Goal: Task Accomplishment & Management: Use online tool/utility

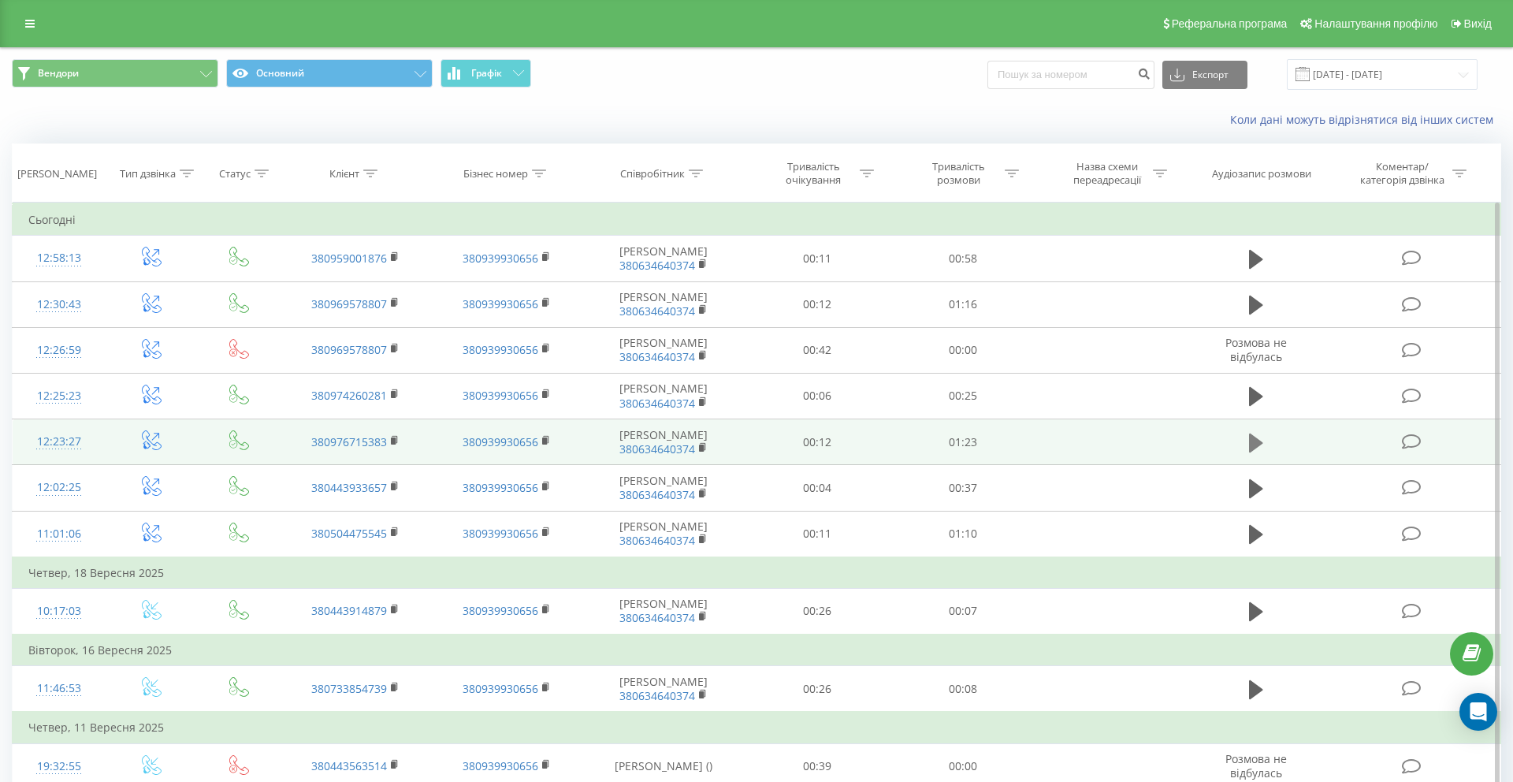
click at [1255, 440] on icon at bounding box center [1256, 442] width 14 height 19
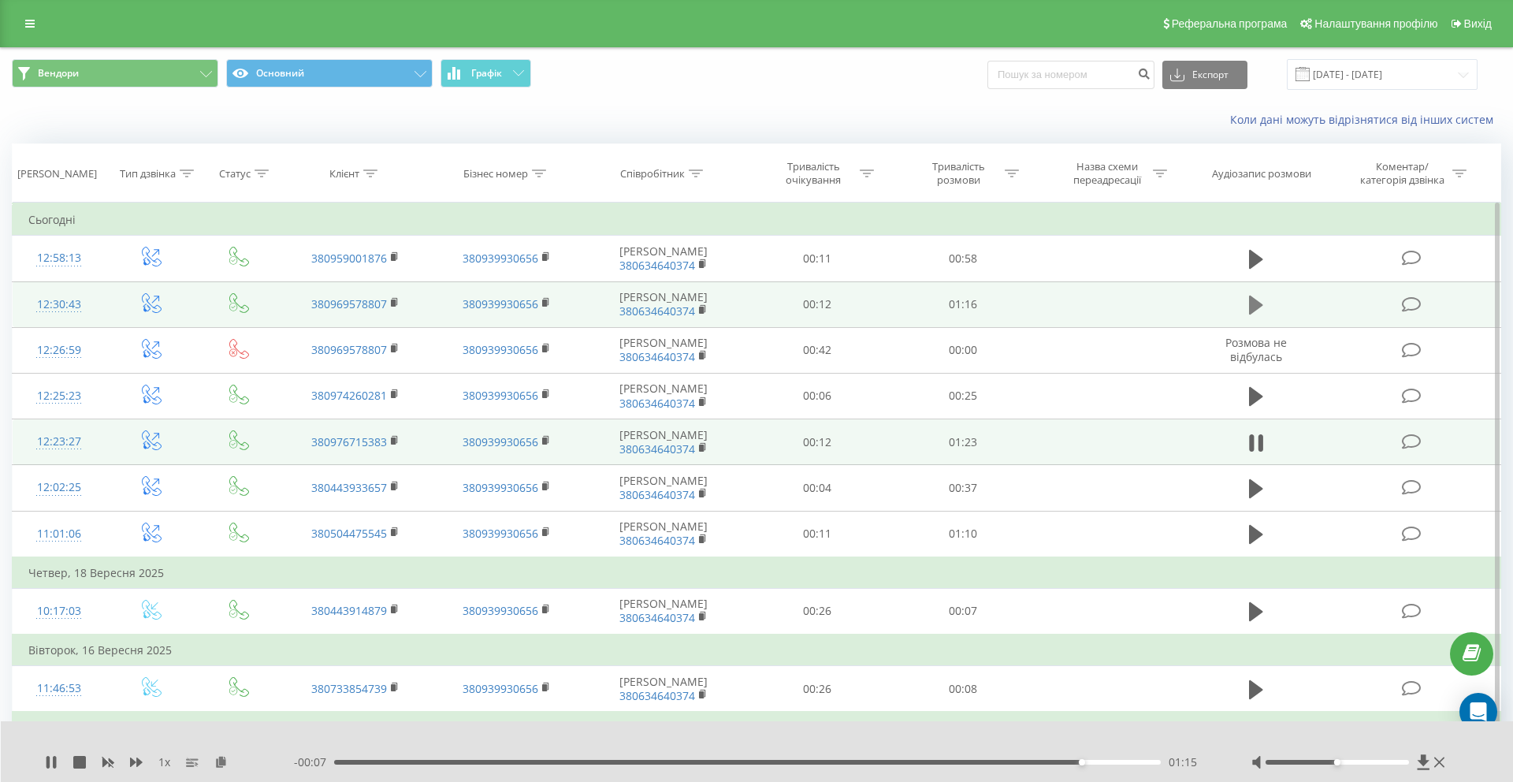
click at [1258, 304] on icon at bounding box center [1256, 305] width 14 height 19
click at [396, 305] on icon at bounding box center [395, 301] width 6 height 7
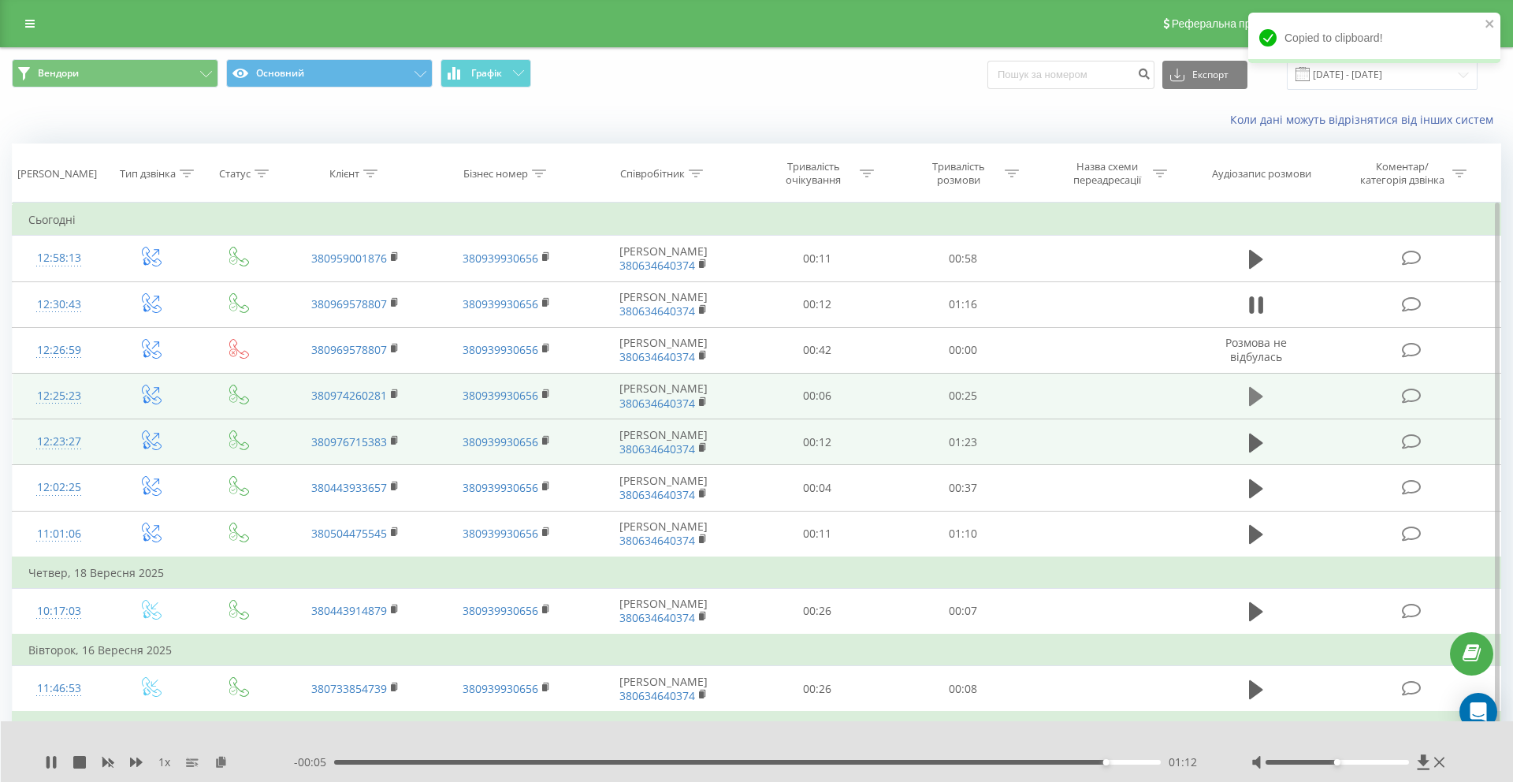
click at [1258, 399] on icon at bounding box center [1256, 396] width 14 height 19
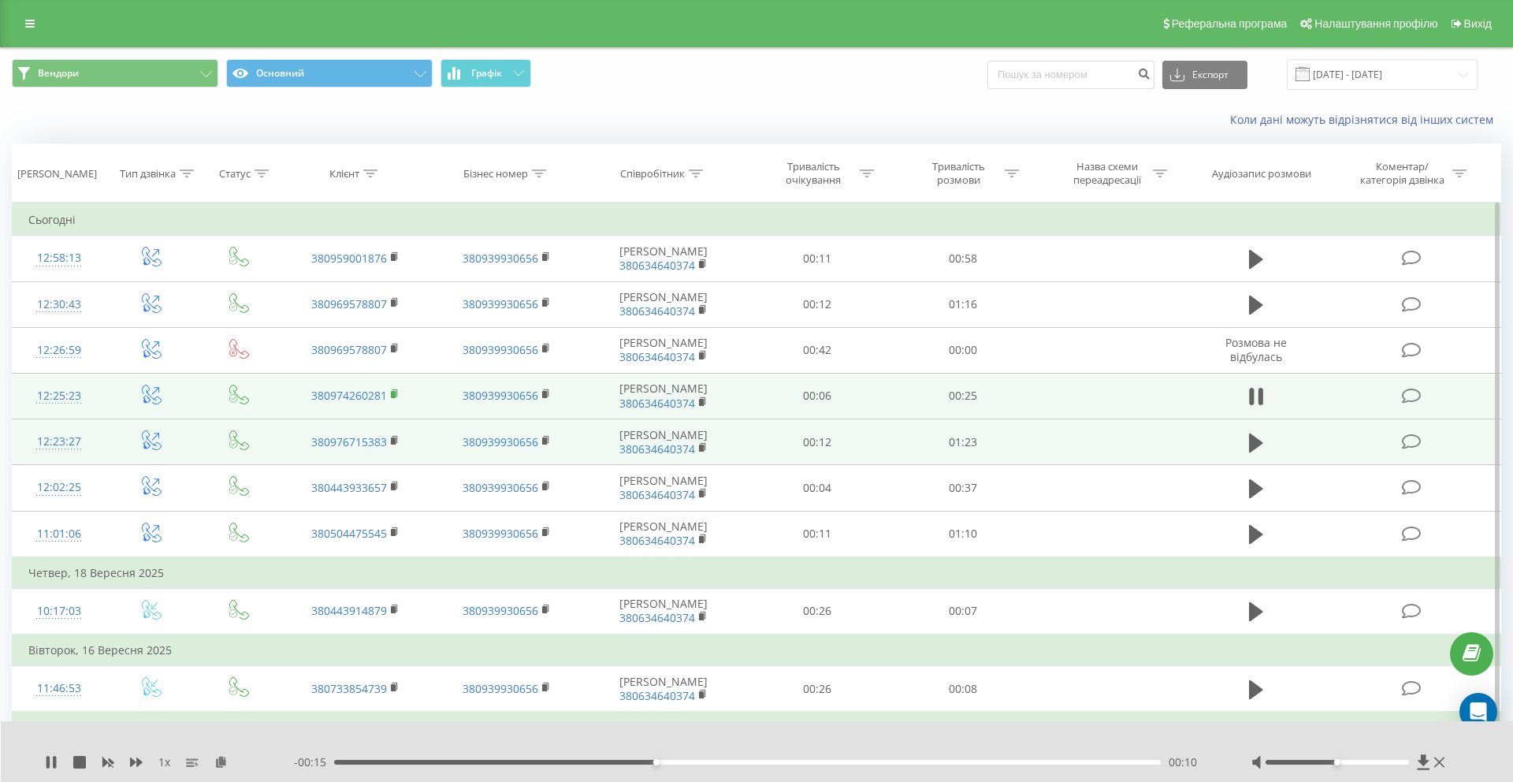
click at [392, 392] on rect at bounding box center [393, 394] width 5 height 7
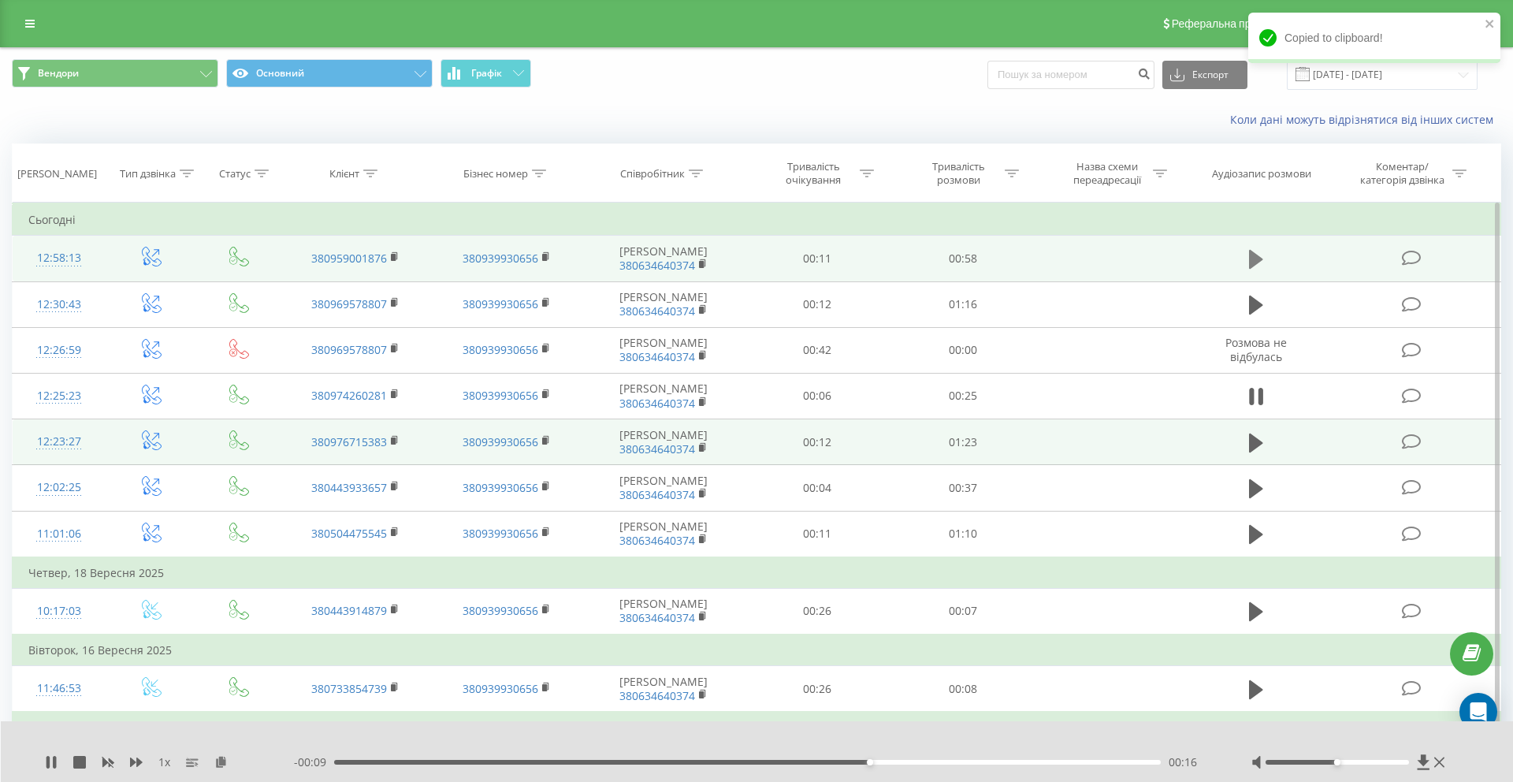
click at [1256, 262] on icon at bounding box center [1256, 259] width 14 height 19
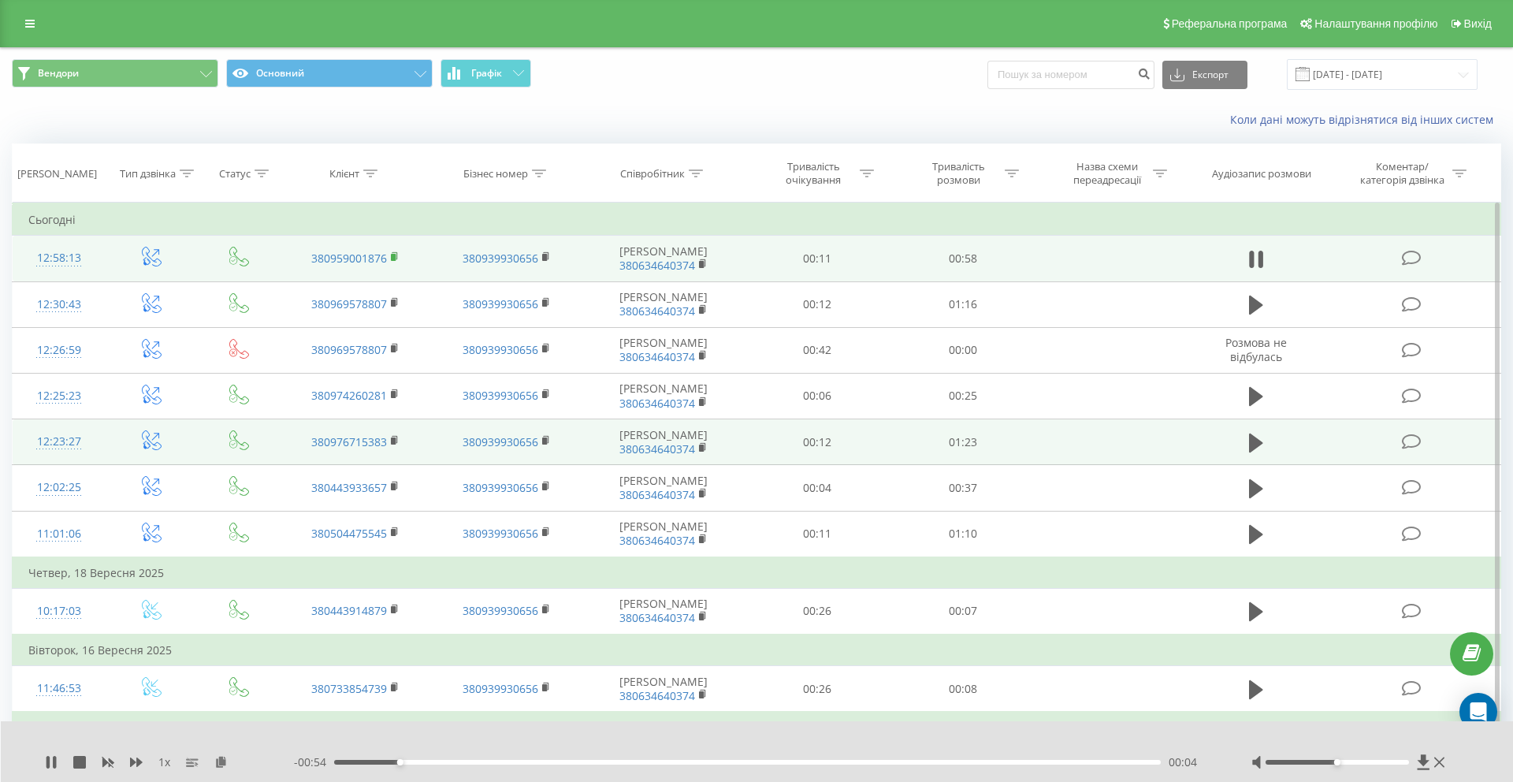
click at [396, 257] on icon at bounding box center [395, 256] width 9 height 11
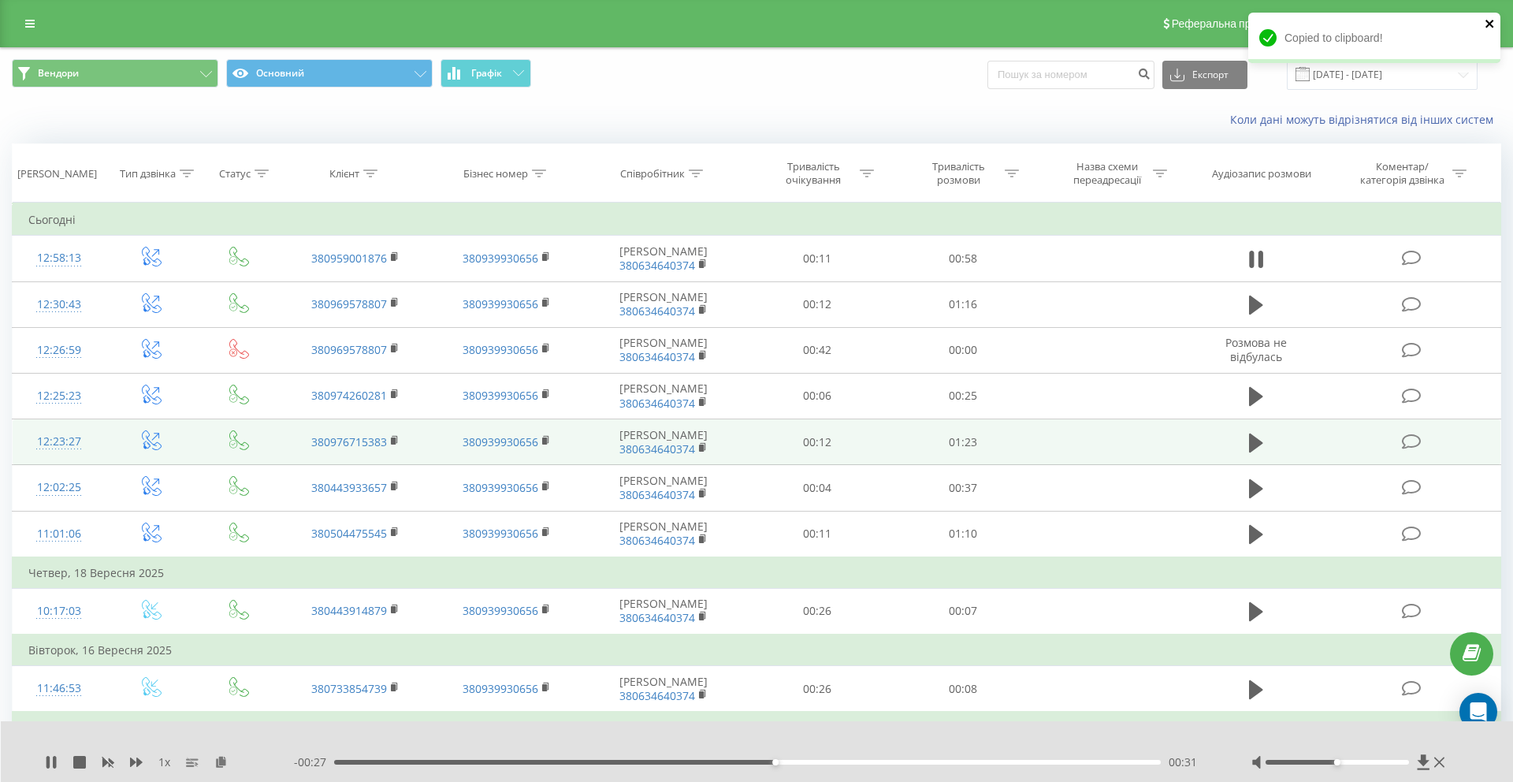
click at [1490, 23] on icon "close" at bounding box center [1489, 24] width 8 height 8
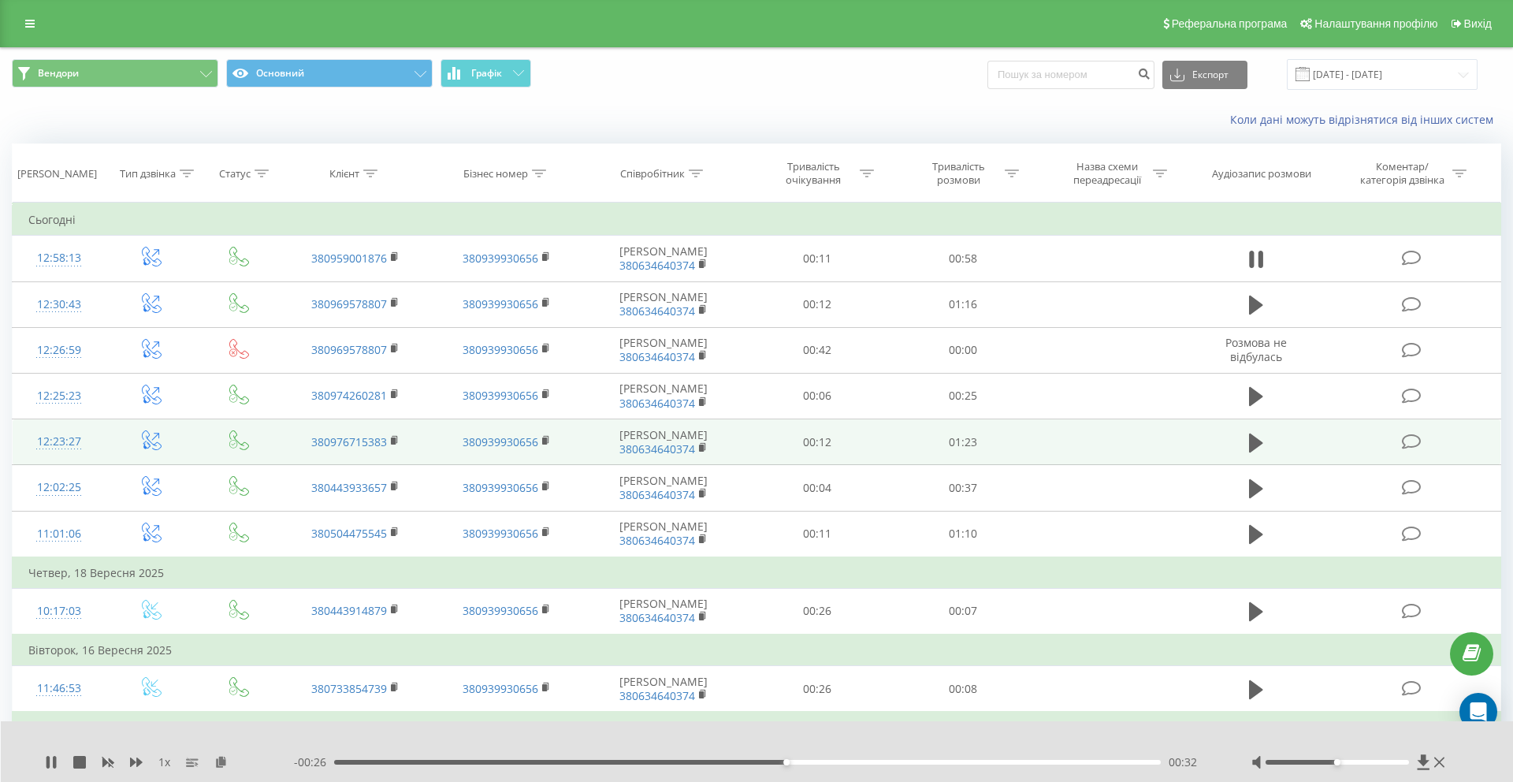
click at [786, 124] on div "Коли дані можуть відрізнятися вiд інших систем" at bounding box center [1039, 120] width 945 height 16
click at [745, 127] on div "Коли дані можуть відрізнятися вiд інших систем" at bounding box center [1039, 120] width 945 height 16
click at [658, 95] on div "Вендори Основний Графік Експорт .csv .xls .xlsx 22.06.2025 - 22.09.2025" at bounding box center [756, 74] width 1511 height 53
click at [26, 28] on icon at bounding box center [29, 23] width 9 height 11
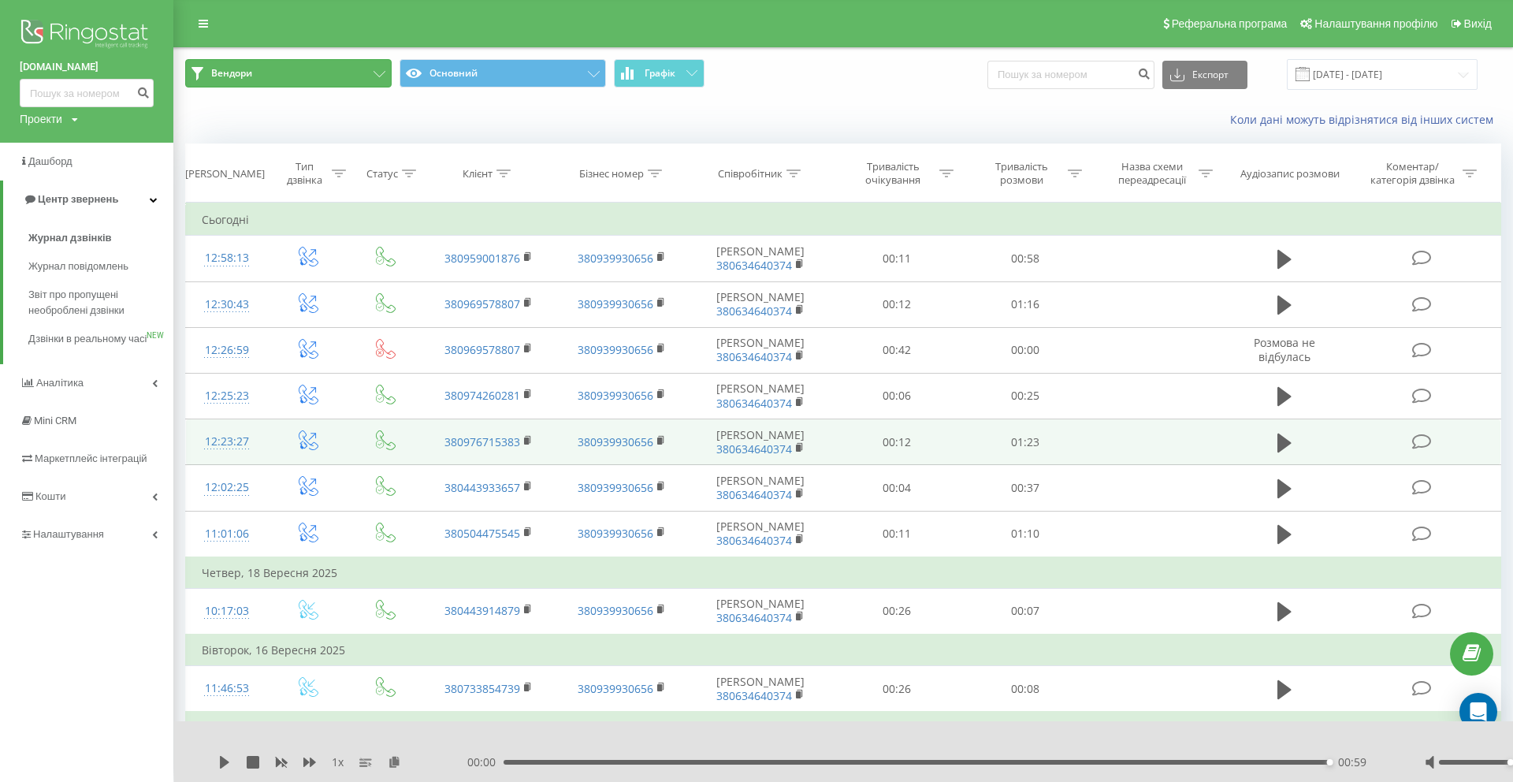
click at [240, 79] on span "Вендори" at bounding box center [231, 73] width 41 height 13
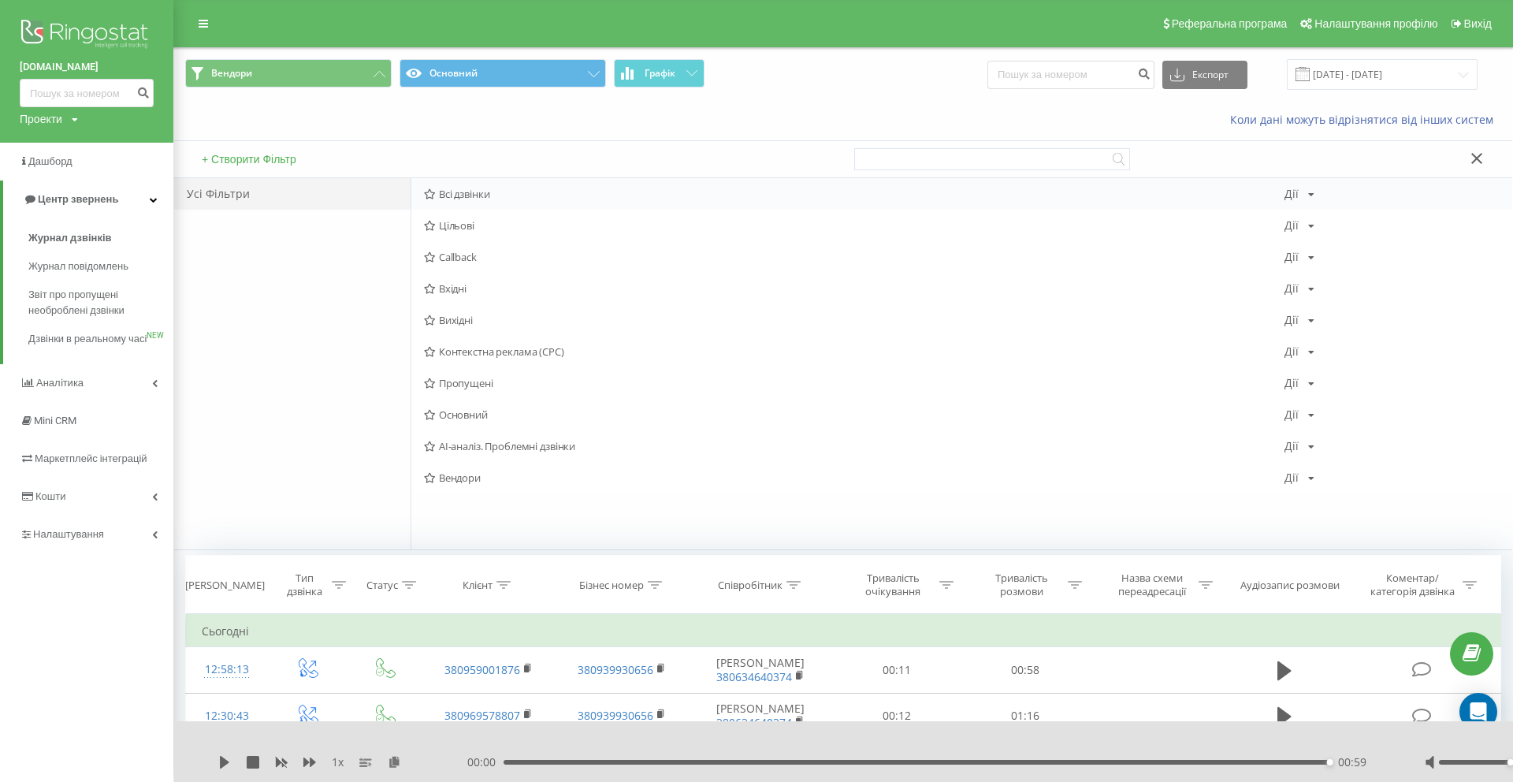
click at [463, 190] on span "Всі дзвінки" at bounding box center [854, 193] width 861 height 11
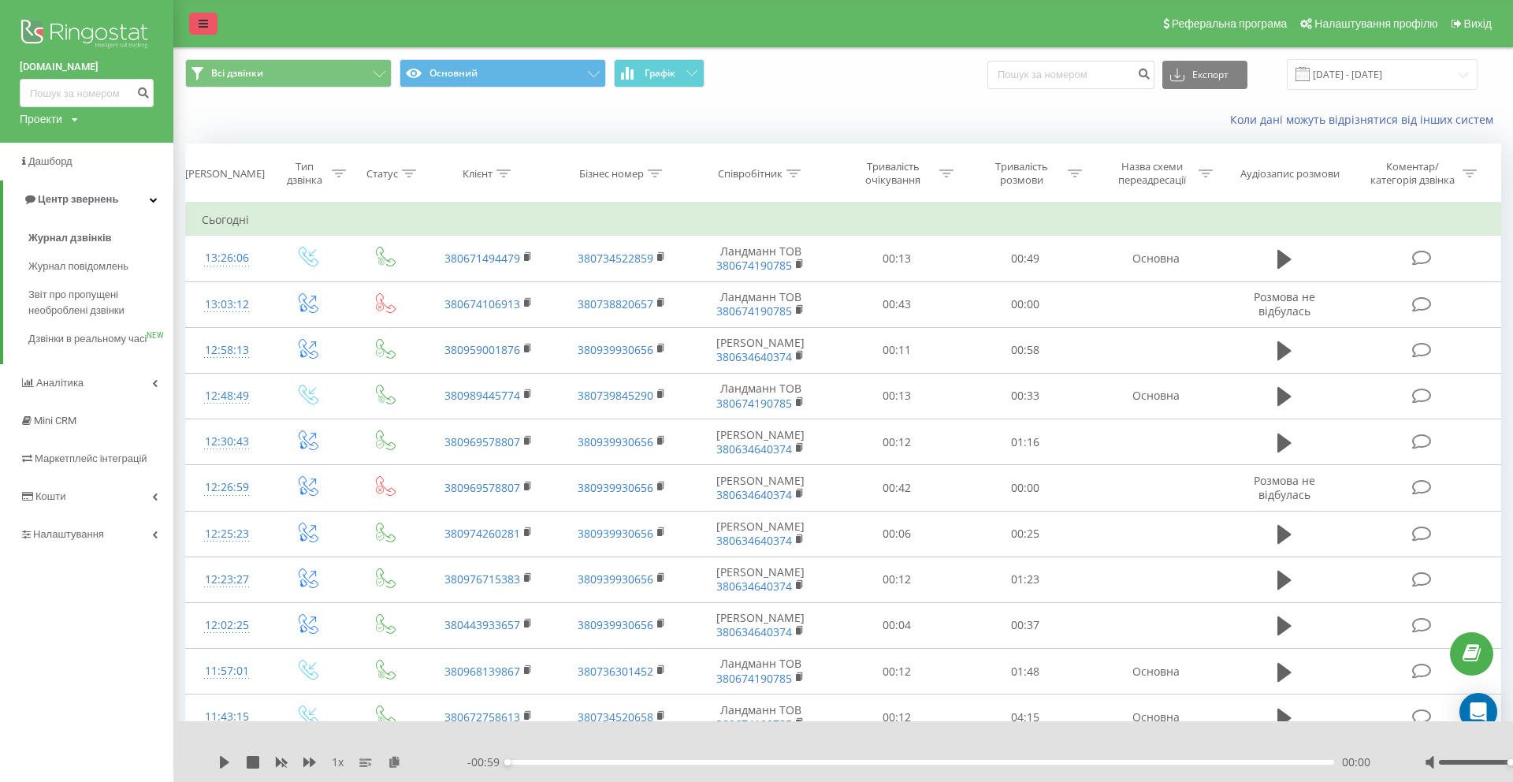
click at [203, 21] on icon at bounding box center [203, 23] width 9 height 11
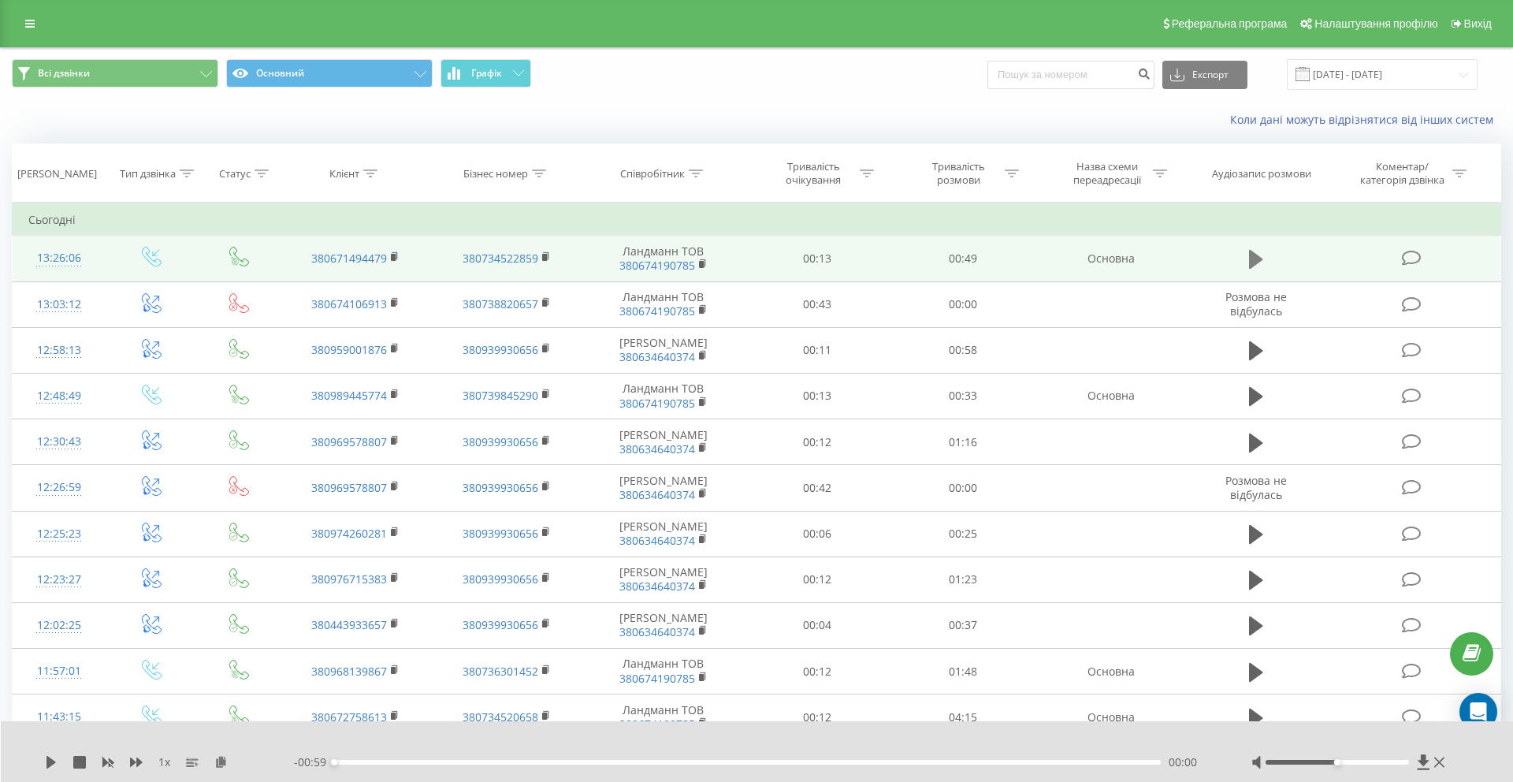
click at [1258, 260] on icon at bounding box center [1256, 259] width 14 height 19
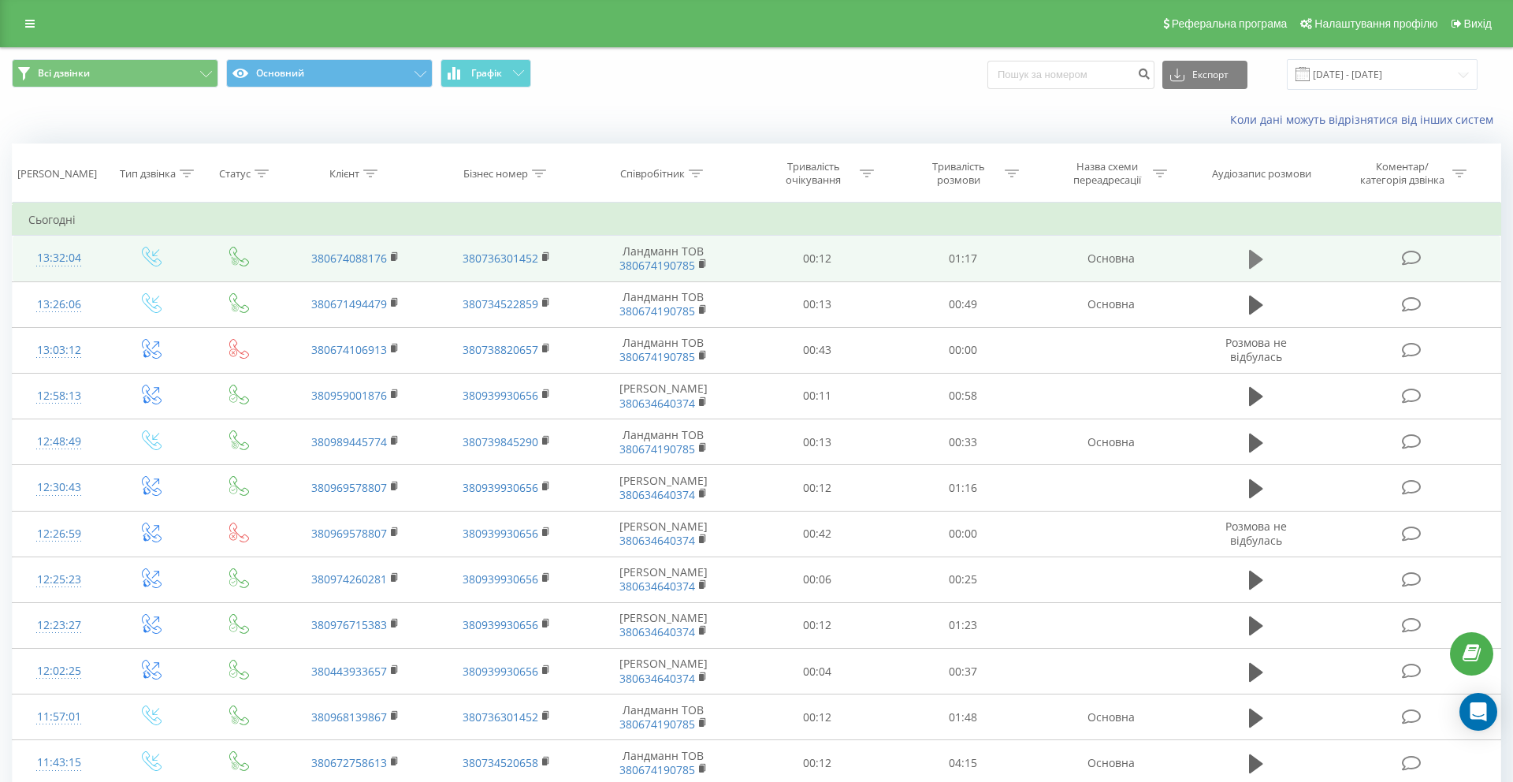
click at [1255, 260] on icon at bounding box center [1256, 259] width 14 height 19
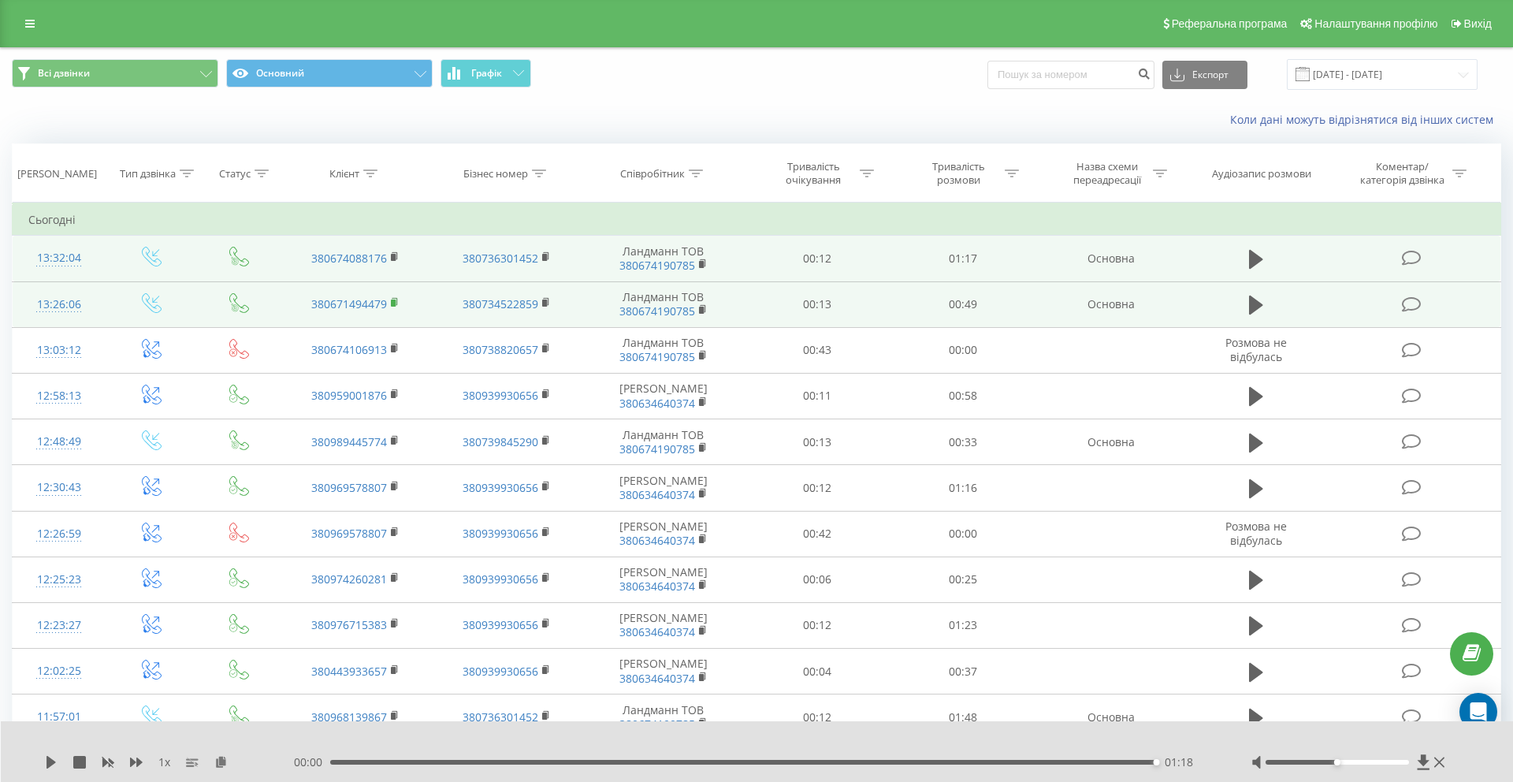
click at [395, 302] on rect at bounding box center [393, 302] width 5 height 7
